Goal: Information Seeking & Learning: Learn about a topic

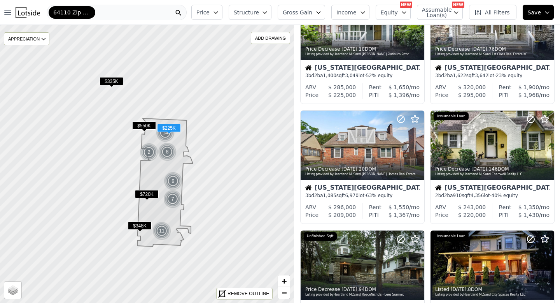
scroll to position [433, 0]
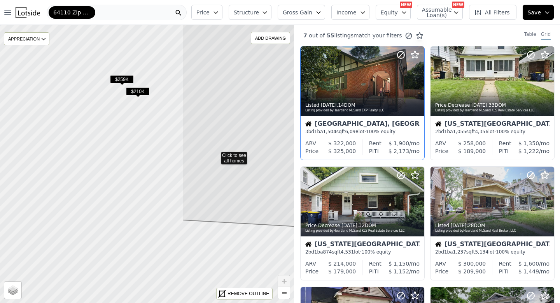
drag, startPoint x: 101, startPoint y: 237, endPoint x: 315, endPoint y: 158, distance: 228.4
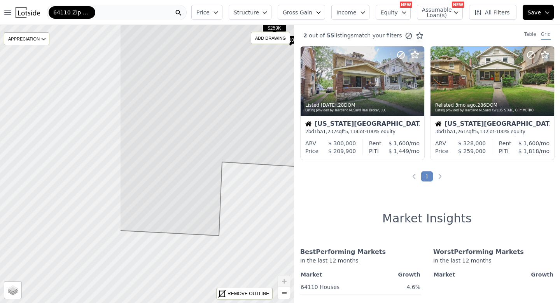
drag, startPoint x: 93, startPoint y: 175, endPoint x: 243, endPoint y: 123, distance: 158.7
click at [243, 123] on icon at bounding box center [297, 90] width 354 height 290
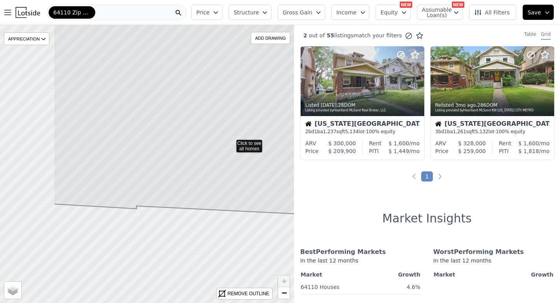
drag, startPoint x: 91, startPoint y: 226, endPoint x: 175, endPoint y: 204, distance: 86.7
click at [175, 204] on icon at bounding box center [231, 94] width 354 height 239
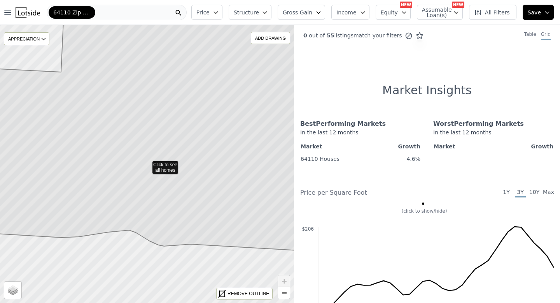
click at [194, 231] on icon at bounding box center [147, 123] width 354 height 254
click at [198, 231] on icon at bounding box center [147, 123] width 354 height 254
click at [196, 231] on icon at bounding box center [147, 123] width 354 height 254
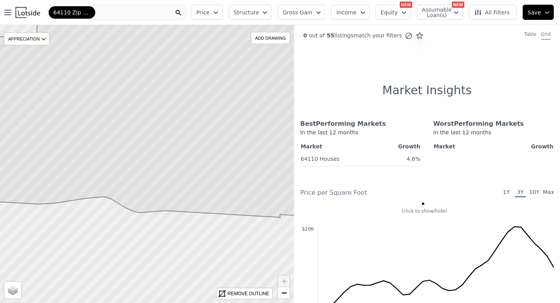
click at [169, 195] on icon at bounding box center [147, 106] width 354 height 221
click at [481, 11] on icon at bounding box center [478, 12] width 6 height 5
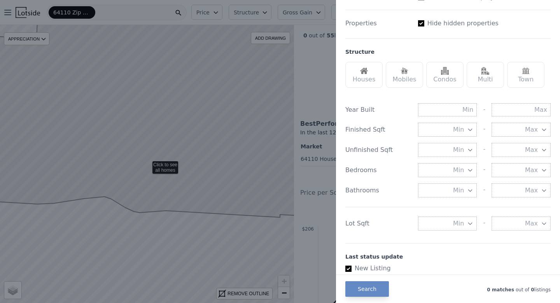
scroll to position [200, 0]
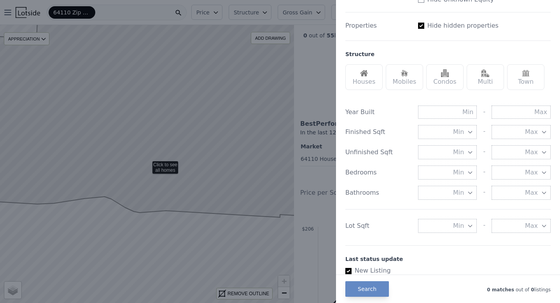
click at [485, 74] on img at bounding box center [486, 73] width 8 height 8
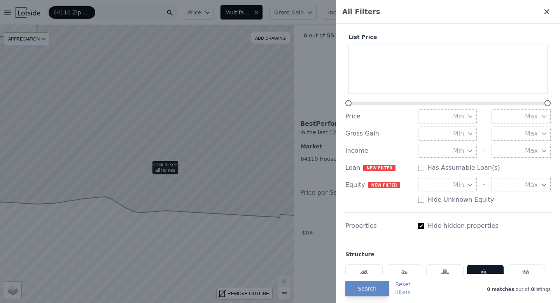
click at [550, 13] on icon at bounding box center [547, 12] width 8 height 8
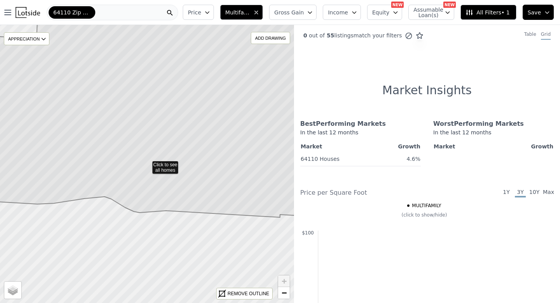
click at [201, 12] on span "Price" at bounding box center [194, 13] width 13 height 8
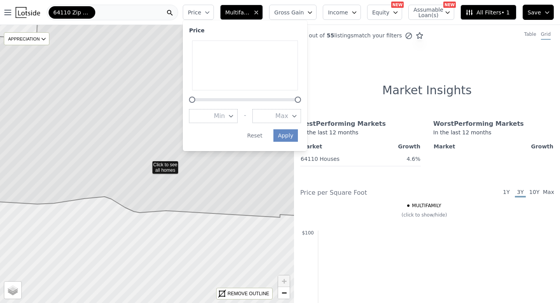
click at [201, 12] on span "Price" at bounding box center [194, 13] width 13 height 8
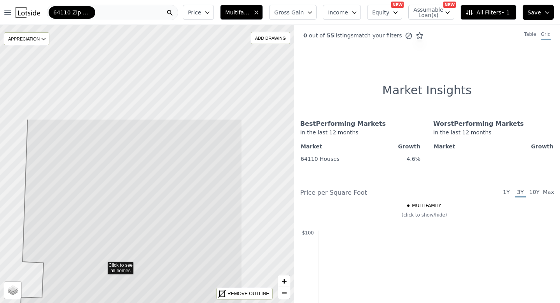
drag, startPoint x: 180, startPoint y: 152, endPoint x: 103, endPoint y: 277, distance: 147.2
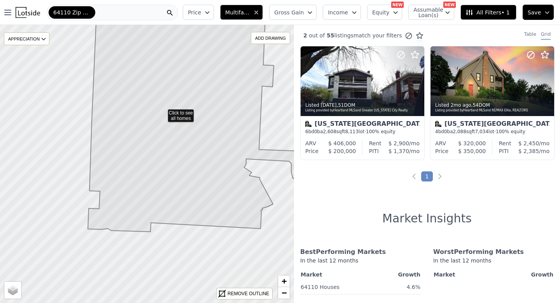
drag, startPoint x: 103, startPoint y: 277, endPoint x: 128, endPoint y: 197, distance: 84.0
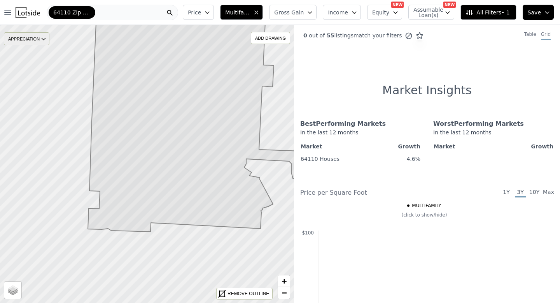
click at [37, 39] on div "APPRECIATION" at bounding box center [27, 38] width 46 height 13
click at [37, 41] on div "APPRECIATION" at bounding box center [27, 38] width 46 height 13
click at [503, 12] on span "All Filters • 1" at bounding box center [488, 13] width 44 height 8
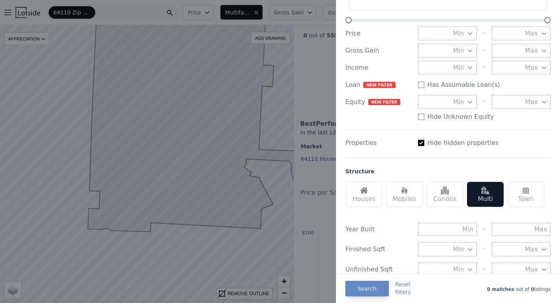
scroll to position [91, 0]
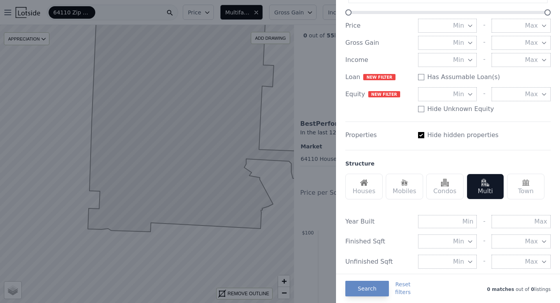
click at [363, 188] on div "Houses" at bounding box center [363, 186] width 37 height 26
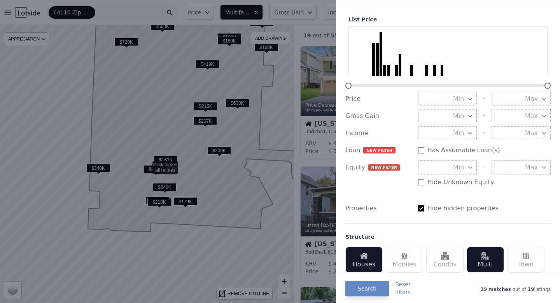
scroll to position [17, 0]
click at [419, 150] on input "Has Assumable Loan(s)" at bounding box center [421, 150] width 6 height 6
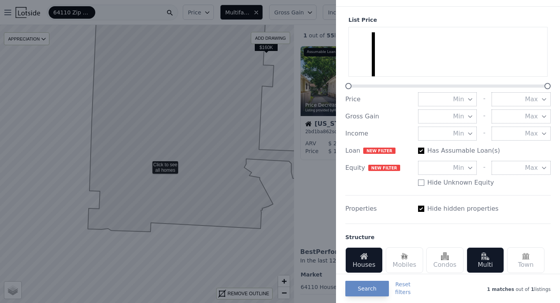
click at [421, 150] on input "Has Assumable Loan(s)" at bounding box center [421, 150] width 6 height 6
checkbox input "false"
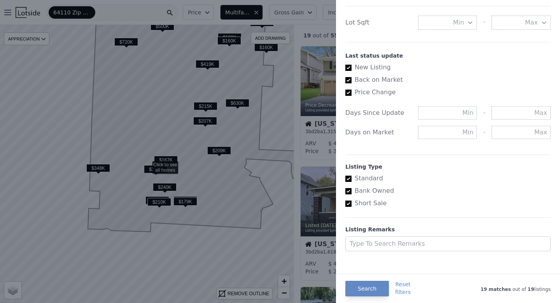
scroll to position [407, 0]
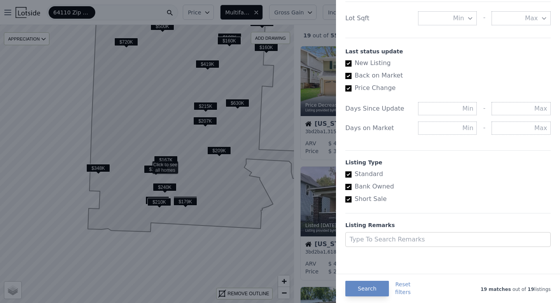
click at [349, 64] on input "New Listing" at bounding box center [348, 63] width 6 height 6
checkbox input "false"
click at [348, 77] on input "Back on Market" at bounding box center [348, 76] width 6 height 6
checkbox input "false"
click at [348, 86] on input "Price Change" at bounding box center [348, 88] width 6 height 6
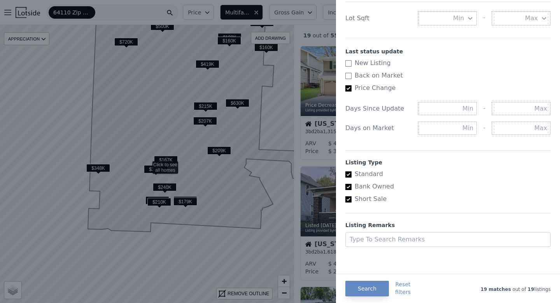
checkbox input "false"
checkbox input "true"
click at [349, 62] on input "New Listing" at bounding box center [348, 63] width 6 height 6
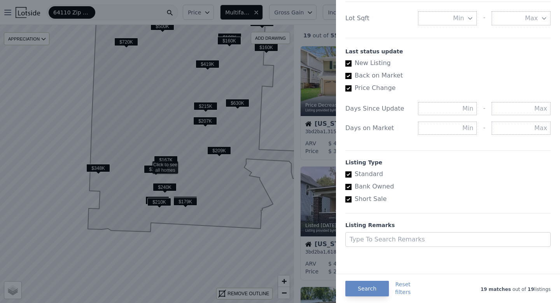
checkbox input "false"
click at [349, 75] on input "Back on Market" at bounding box center [348, 76] width 6 height 6
checkbox input "false"
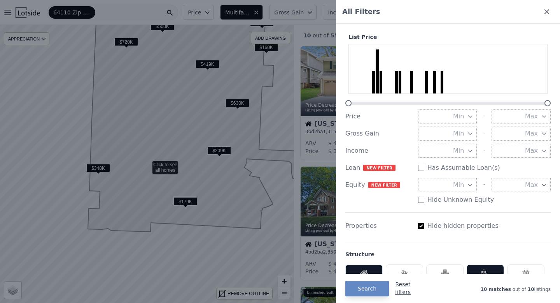
click at [401, 289] on button "Reset filters" at bounding box center [403, 288] width 16 height 16
checkbox input "true"
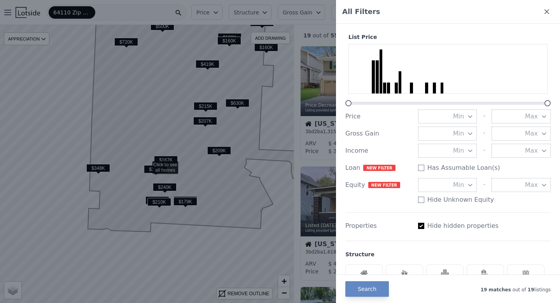
click at [222, 89] on div at bounding box center [280, 151] width 560 height 303
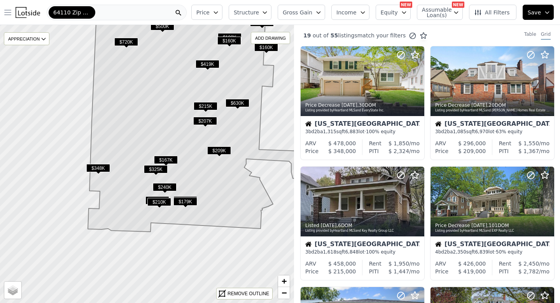
click at [7, 12] on icon "button" at bounding box center [7, 12] width 9 height 9
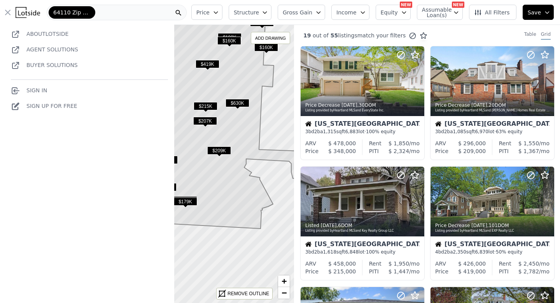
click at [41, 105] on link "Sign Up for free" at bounding box center [44, 106] width 67 height 12
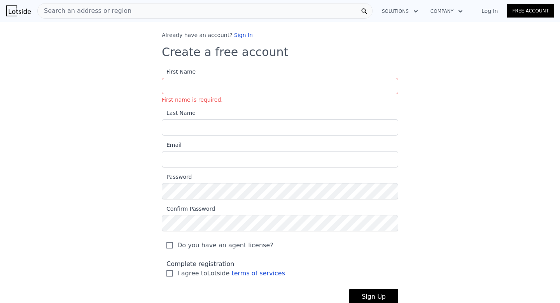
click at [489, 13] on link "Log In" at bounding box center [489, 11] width 35 height 8
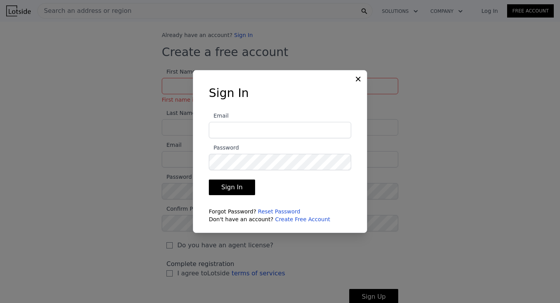
click at [238, 130] on input "Email" at bounding box center [280, 130] width 142 height 16
drag, startPoint x: 295, startPoint y: 131, endPoint x: 162, endPoint y: 127, distance: 133.1
click at [162, 127] on div "​ Sign In Email [EMAIL_ADDRESS][DOMAIN_NAME] Password Sign In Forgot Password? …" at bounding box center [280, 151] width 560 height 303
type input "[EMAIL_ADDRESS][DOMAIN_NAME]"
click at [209, 179] on button "Sign In" at bounding box center [232, 187] width 46 height 16
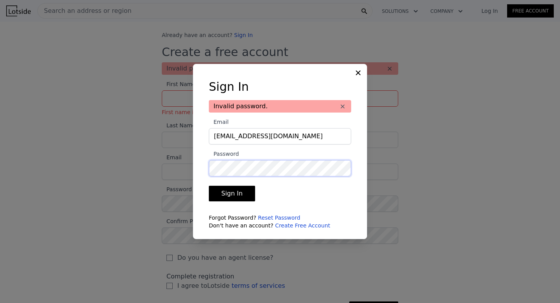
click at [187, 168] on div "​ Sign In Invalid password. × Email [EMAIL_ADDRESS][DOMAIN_NAME] Password Sign …" at bounding box center [280, 151] width 560 height 303
click at [209, 186] on button "Sign In" at bounding box center [232, 194] width 46 height 16
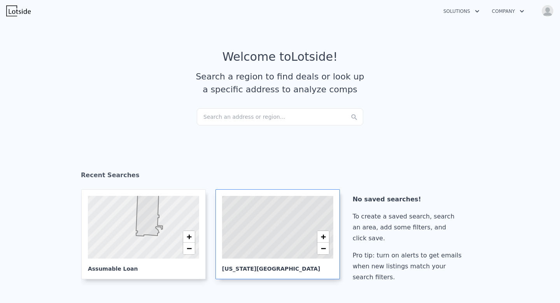
click at [275, 243] on icon at bounding box center [277, 227] width 135 height 77
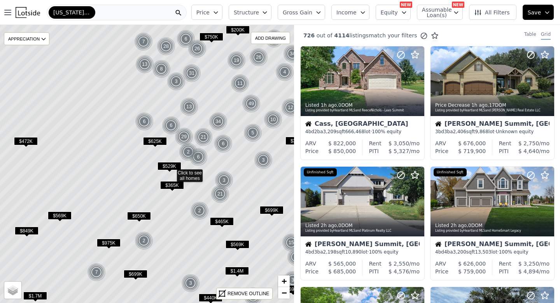
drag, startPoint x: 190, startPoint y: 74, endPoint x: 215, endPoint y: 84, distance: 26.7
click at [215, 84] on icon at bounding box center [171, 173] width 354 height 335
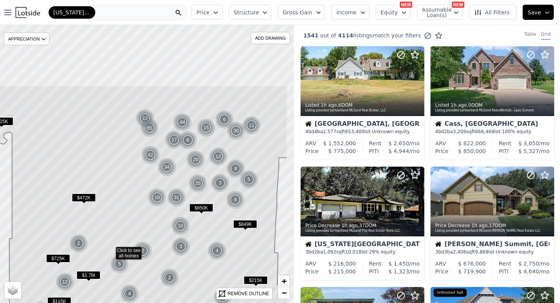
drag, startPoint x: 187, startPoint y: 78, endPoint x: 151, endPoint y: 167, distance: 96.4
click at [151, 167] on icon at bounding box center [131, 252] width 313 height 335
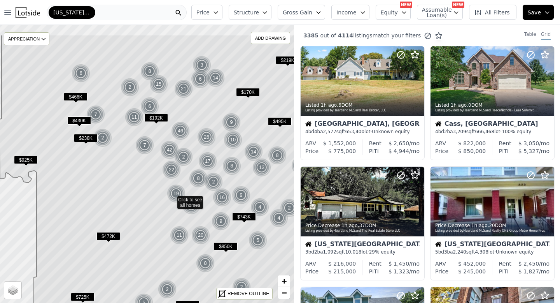
drag, startPoint x: 163, startPoint y: 110, endPoint x: 189, endPoint y: 155, distance: 51.0
click at [188, 155] on img at bounding box center [183, 156] width 19 height 19
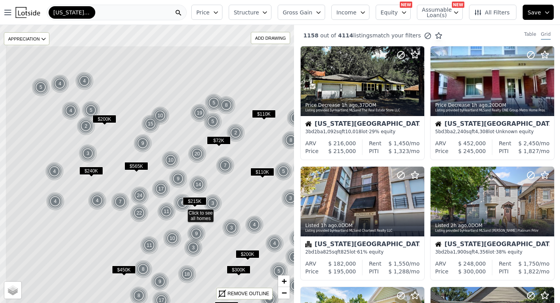
drag, startPoint x: 140, startPoint y: 99, endPoint x: 178, endPoint y: 151, distance: 64.1
click at [178, 151] on icon at bounding box center [182, 213] width 354 height 335
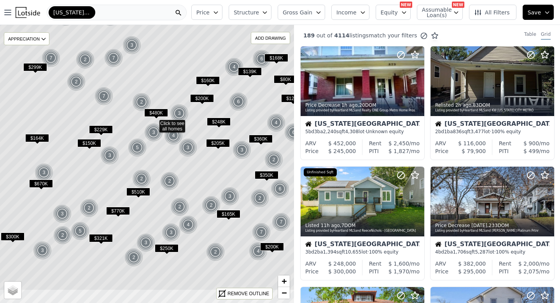
drag, startPoint x: 117, startPoint y: 229, endPoint x: 124, endPoint y: 188, distance: 41.8
click at [124, 188] on icon at bounding box center [154, 122] width 354 height 335
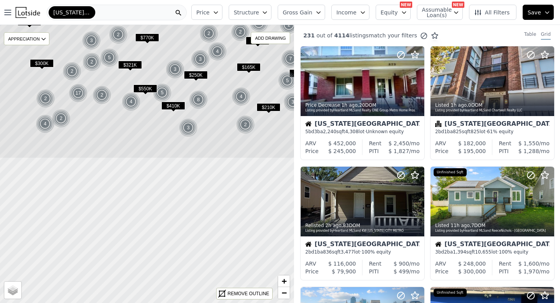
drag, startPoint x: 133, startPoint y: 240, endPoint x: 162, endPoint y: 68, distance: 174.4
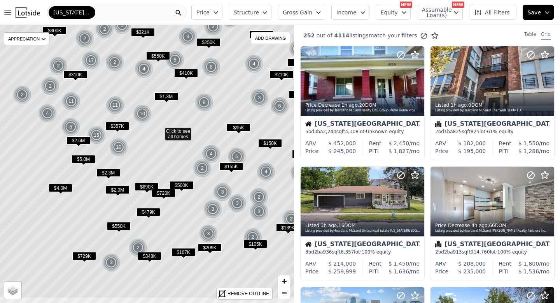
drag, startPoint x: 152, startPoint y: 240, endPoint x: 165, endPoint y: 207, distance: 35.5
click at [165, 207] on icon at bounding box center [159, 130] width 354 height 335
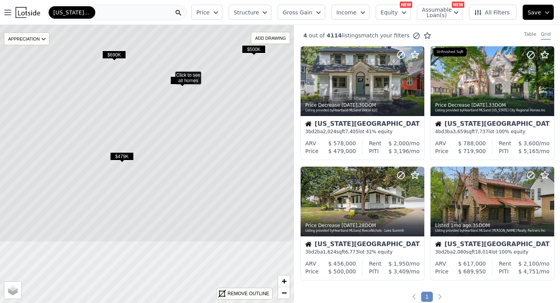
drag, startPoint x: 165, startPoint y: 207, endPoint x: 196, endPoint y: 117, distance: 95.0
click at [196, 117] on icon at bounding box center [170, 74] width 354 height 335
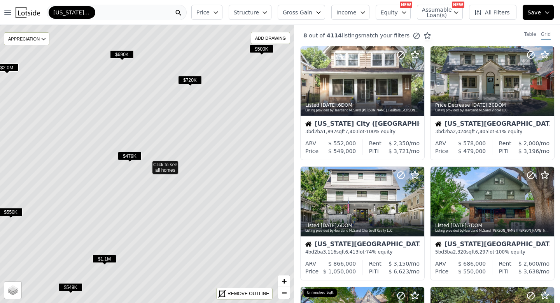
click at [133, 154] on span "$479K" at bounding box center [130, 156] width 24 height 8
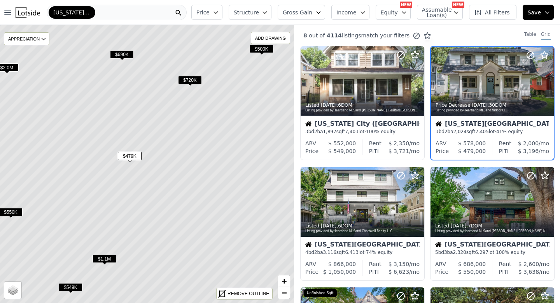
click at [130, 151] on icon at bounding box center [147, 163] width 354 height 335
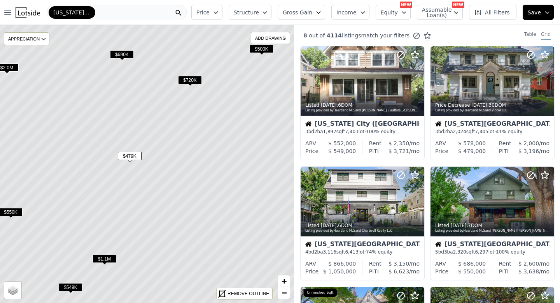
click at [130, 153] on span "$479K" at bounding box center [130, 156] width 24 height 8
click at [131, 154] on span "$479K" at bounding box center [130, 156] width 24 height 8
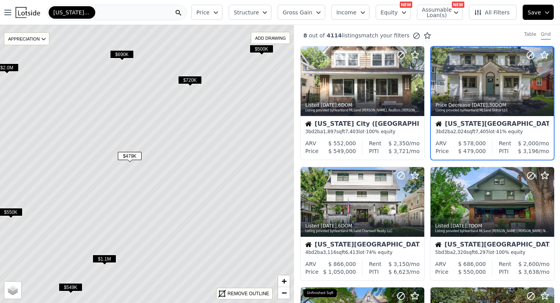
click at [131, 154] on span "$479K" at bounding box center [130, 156] width 24 height 8
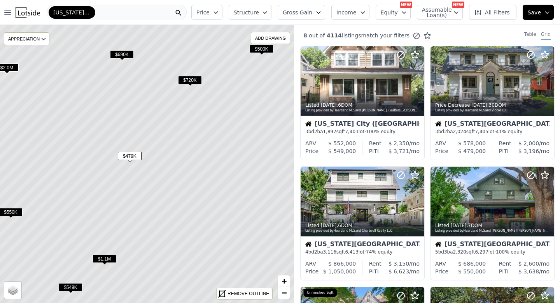
click at [138, 13] on div "[US_STATE][GEOGRAPHIC_DATA]" at bounding box center [117, 13] width 140 height 16
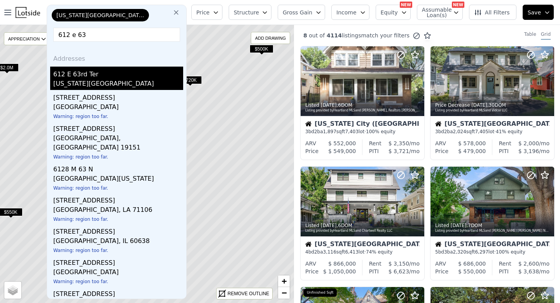
type input "612 e 63"
click at [68, 72] on div "612 E 63rd Ter" at bounding box center [118, 73] width 130 height 12
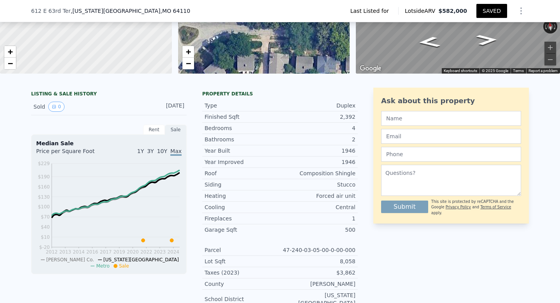
scroll to position [122, 0]
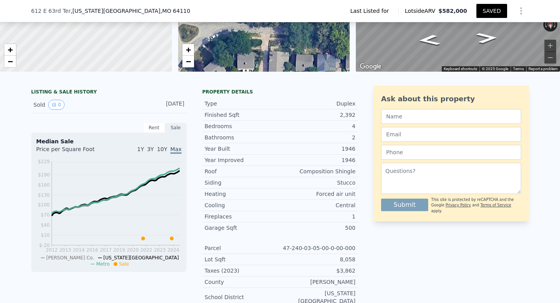
click at [151, 124] on div "Rent" at bounding box center [154, 128] width 22 height 10
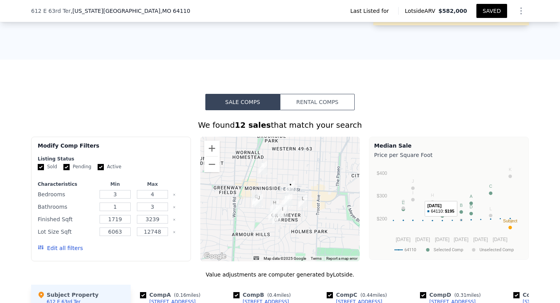
scroll to position [413, 0]
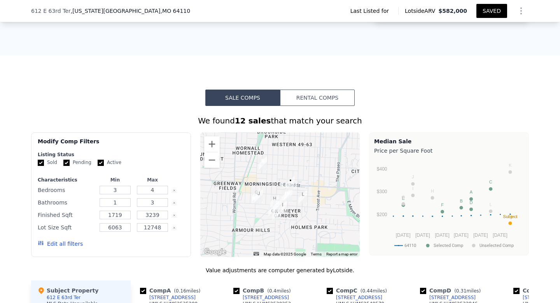
click at [316, 89] on button "Rental Comps" at bounding box center [317, 97] width 75 height 16
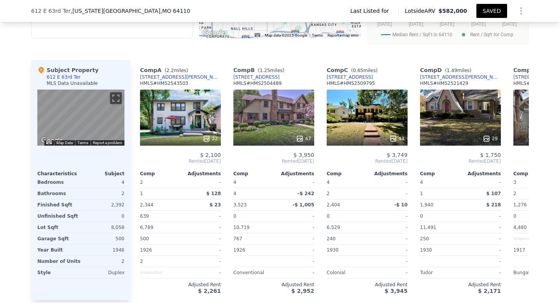
scroll to position [636, 0]
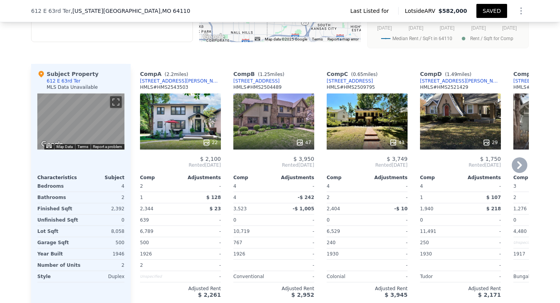
click at [517, 157] on icon at bounding box center [520, 165] width 16 height 16
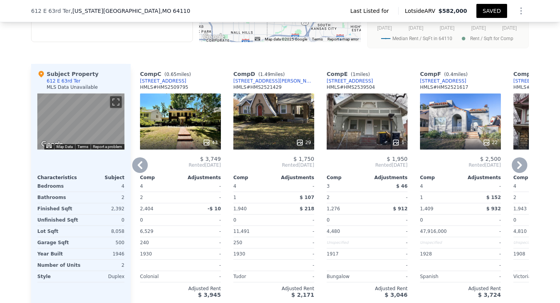
click at [517, 157] on icon at bounding box center [520, 165] width 16 height 16
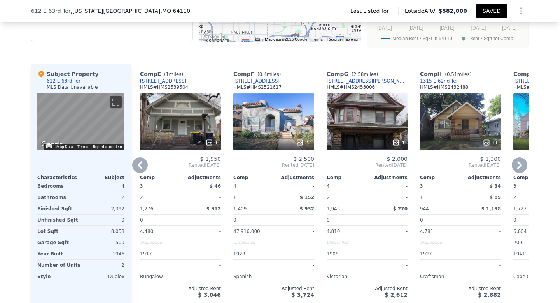
click at [517, 157] on icon at bounding box center [520, 165] width 16 height 16
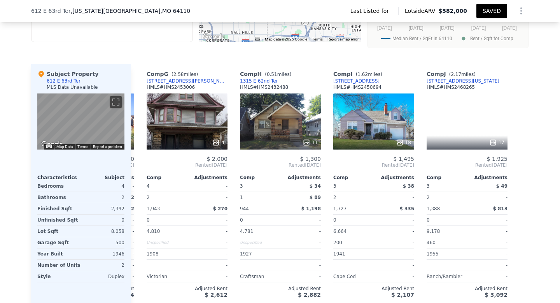
scroll to position [0, 554]
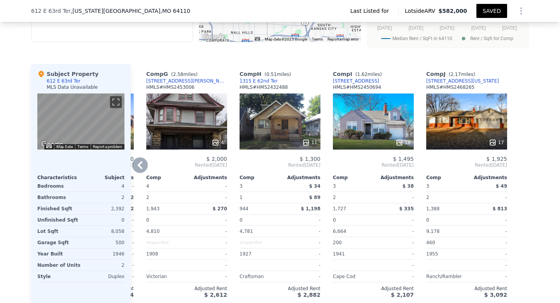
click at [517, 152] on div at bounding box center [523, 184] width 12 height 240
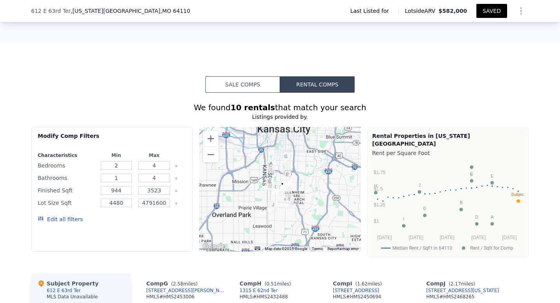
scroll to position [0, 0]
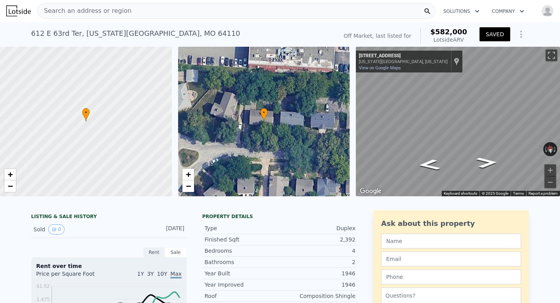
click at [522, 34] on icon "Show Options" at bounding box center [521, 34] width 1 height 6
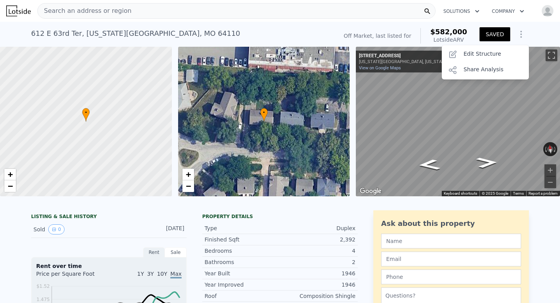
click at [335, 32] on div "612 E 63rd Ter , Kansas City , MO 64110 No sales on record (~ARV $582k )" at bounding box center [182, 36] width 303 height 22
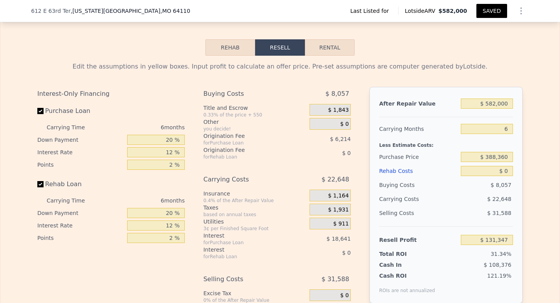
scroll to position [970, 0]
